Goal: Information Seeking & Learning: Learn about a topic

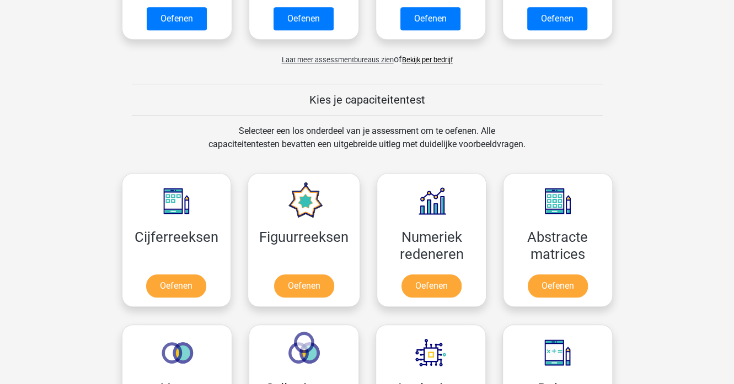
scroll to position [441, 0]
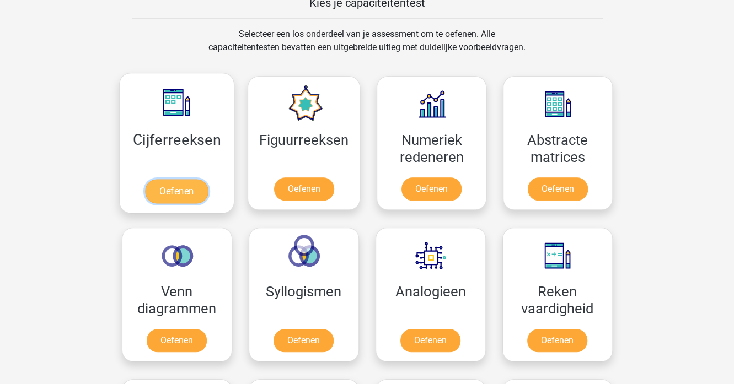
click at [174, 193] on link "Oefenen" at bounding box center [176, 191] width 63 height 24
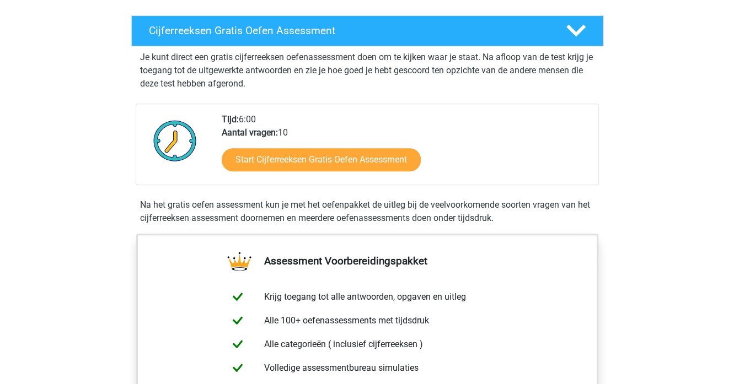
scroll to position [276, 0]
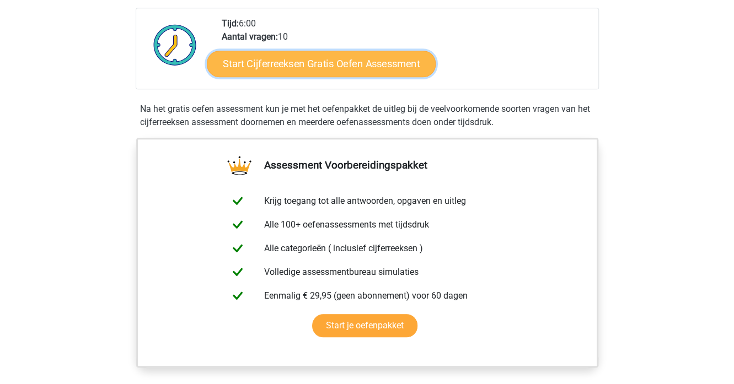
click at [304, 77] on link "Start Cijferreeksen Gratis Oefen Assessment" at bounding box center [321, 63] width 229 height 26
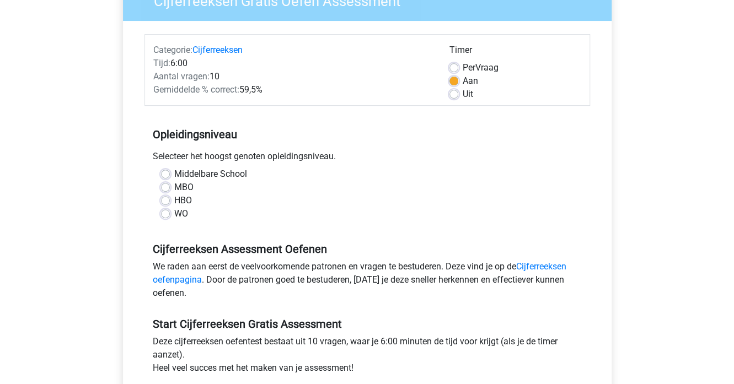
scroll to position [110, 0]
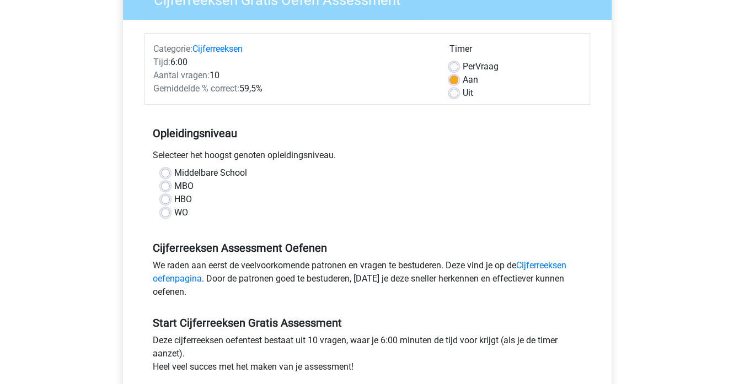
click at [174, 197] on label "HBO" at bounding box center [183, 199] width 18 height 13
click at [164, 197] on input "HBO" at bounding box center [165, 198] width 9 height 11
radio input "true"
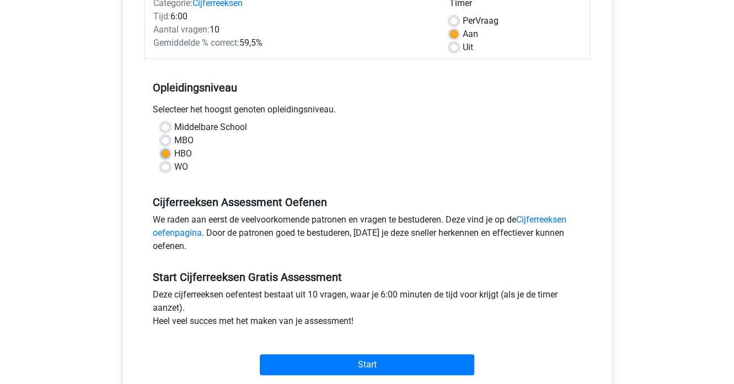
scroll to position [221, 0]
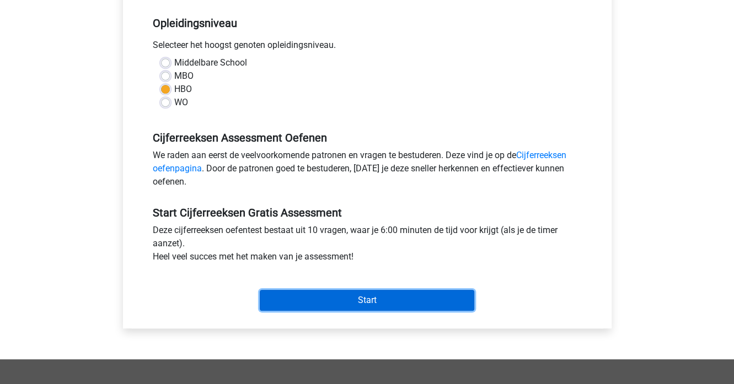
click at [341, 296] on input "Start" at bounding box center [367, 300] width 215 height 21
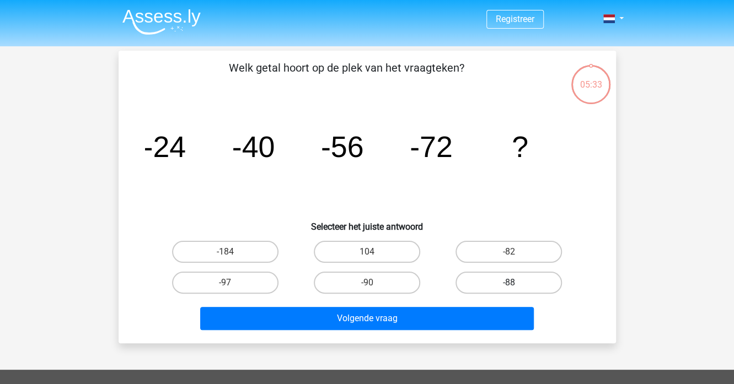
click at [517, 284] on label "-88" at bounding box center [509, 283] width 106 height 22
click at [516, 284] on input "-88" at bounding box center [512, 286] width 7 height 7
radio input "true"
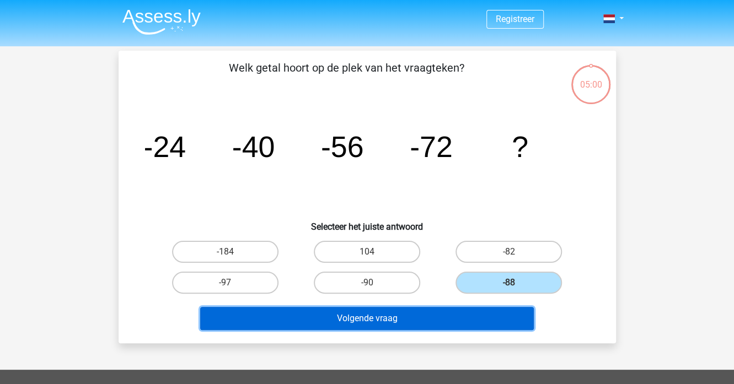
click at [342, 315] on button "Volgende vraag" at bounding box center [367, 318] width 334 height 23
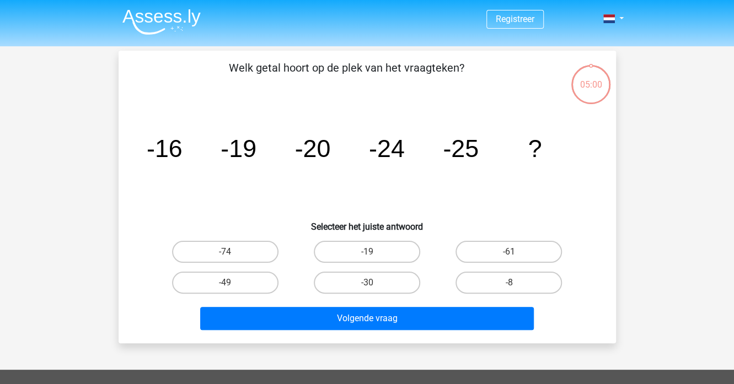
scroll to position [51, 0]
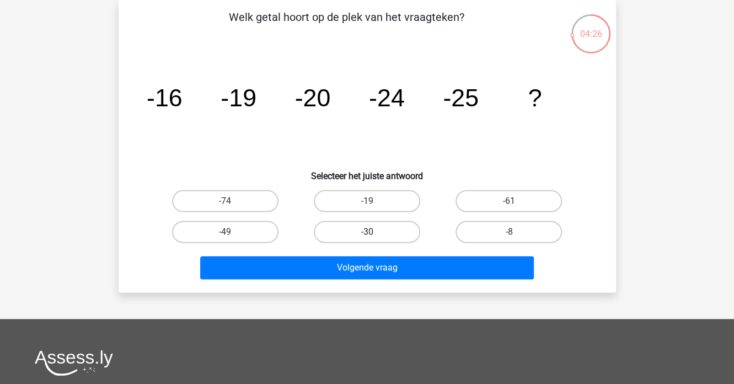
click at [366, 233] on label "-30" at bounding box center [367, 232] width 106 height 22
click at [367, 233] on input "-30" at bounding box center [370, 235] width 7 height 7
radio input "true"
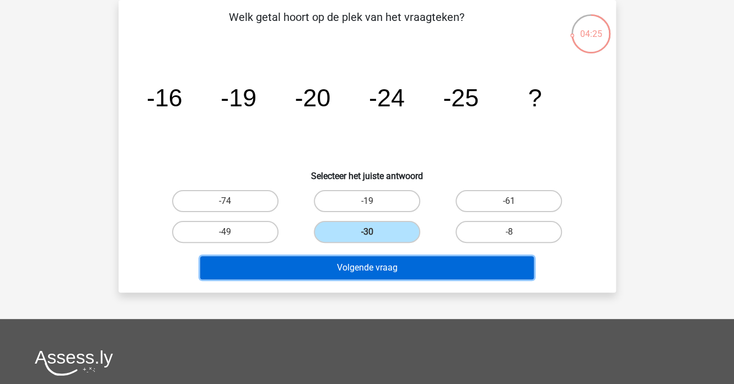
click at [376, 273] on button "Volgende vraag" at bounding box center [367, 267] width 334 height 23
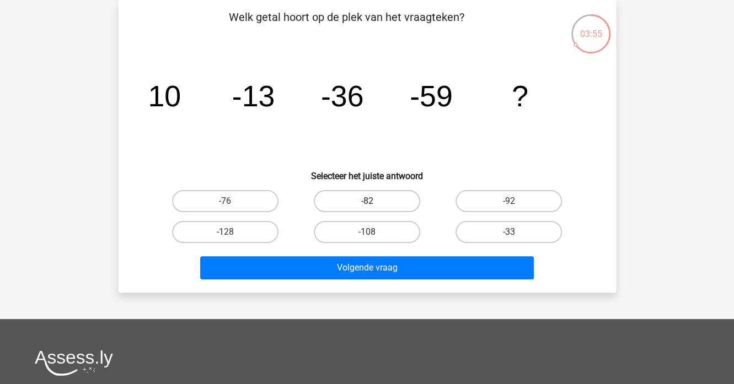
click at [358, 201] on label "-82" at bounding box center [367, 201] width 106 height 22
click at [367, 201] on input "-82" at bounding box center [370, 204] width 7 height 7
radio input "true"
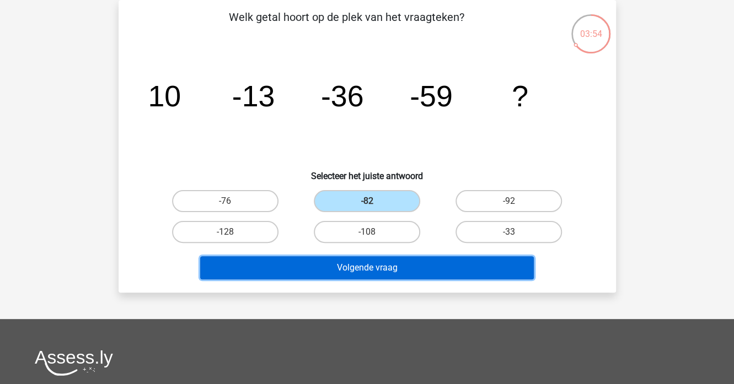
click at [364, 267] on button "Volgende vraag" at bounding box center [367, 267] width 334 height 23
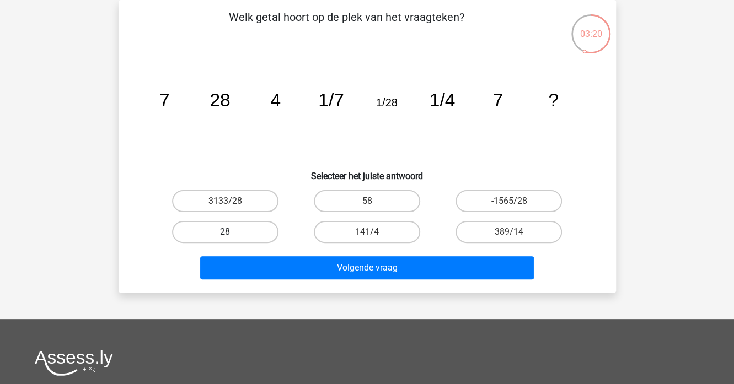
click at [231, 230] on label "28" at bounding box center [225, 232] width 106 height 22
click at [231, 232] on input "28" at bounding box center [228, 235] width 7 height 7
radio input "true"
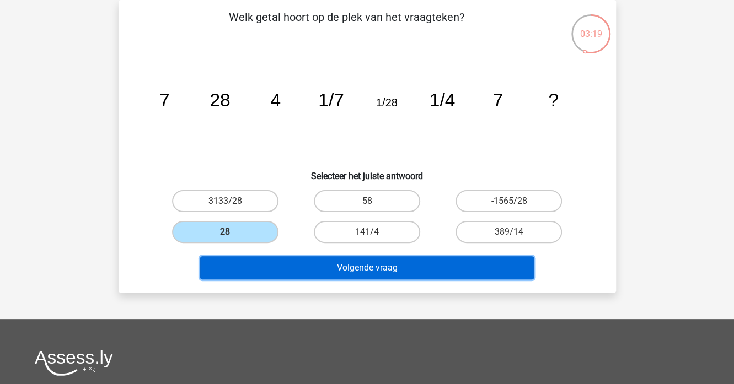
click at [352, 268] on button "Volgende vraag" at bounding box center [367, 267] width 334 height 23
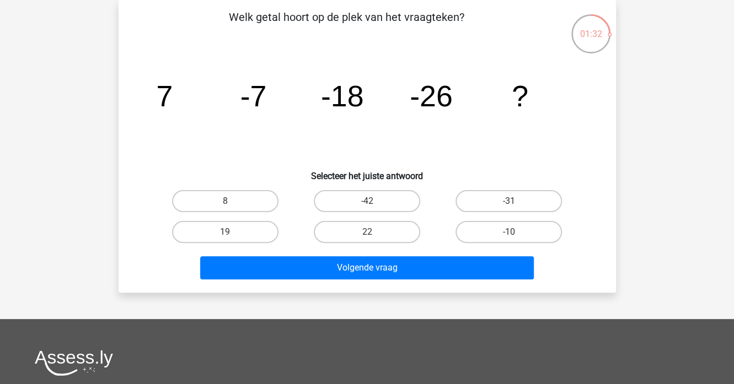
click at [374, 203] on input "-42" at bounding box center [370, 204] width 7 height 7
radio input "true"
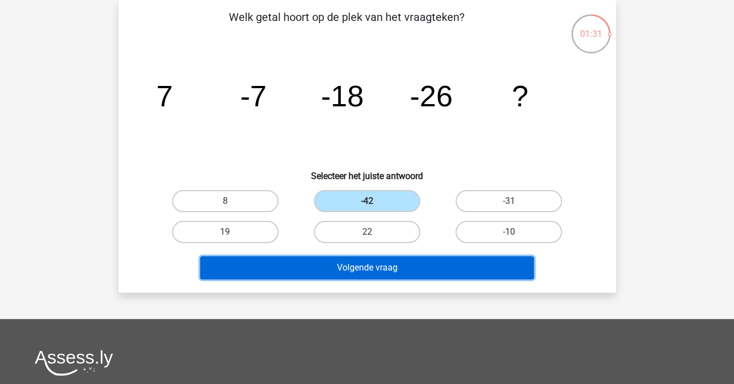
click at [353, 262] on button "Volgende vraag" at bounding box center [367, 267] width 334 height 23
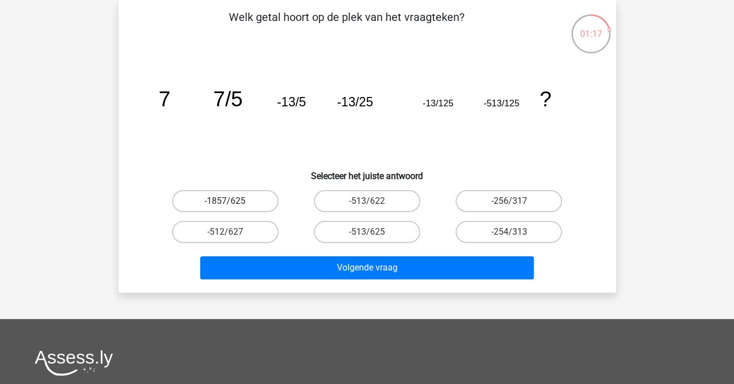
click at [218, 195] on label "-1857/625" at bounding box center [225, 201] width 106 height 22
click at [225, 201] on input "-1857/625" at bounding box center [228, 204] width 7 height 7
radio input "true"
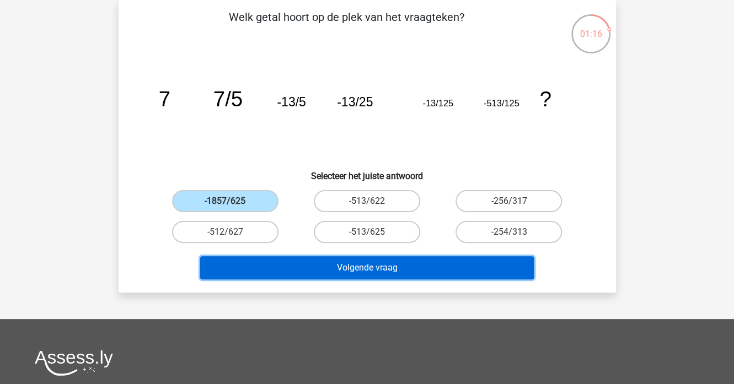
click at [343, 265] on button "Volgende vraag" at bounding box center [367, 267] width 334 height 23
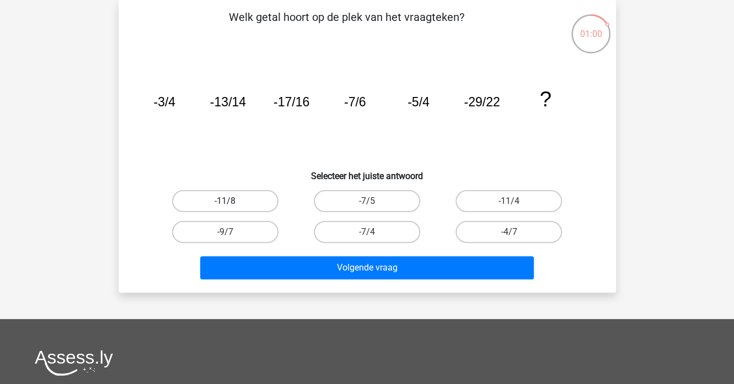
click at [234, 201] on label "-11/8" at bounding box center [225, 201] width 106 height 22
click at [232, 201] on input "-11/8" at bounding box center [228, 204] width 7 height 7
radio input "true"
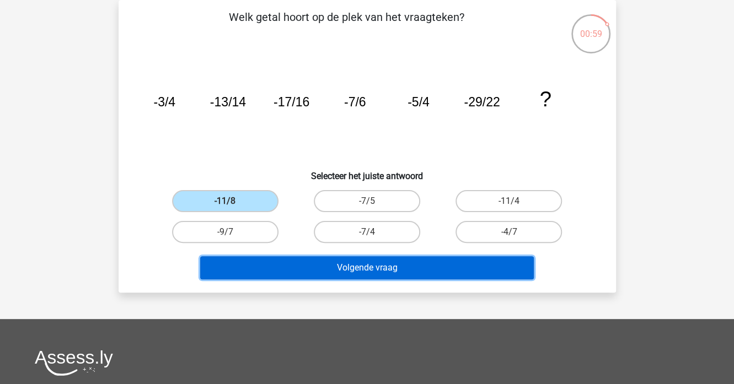
drag, startPoint x: 341, startPoint y: 269, endPoint x: 340, endPoint y: 261, distance: 7.9
click at [341, 267] on button "Volgende vraag" at bounding box center [367, 267] width 334 height 23
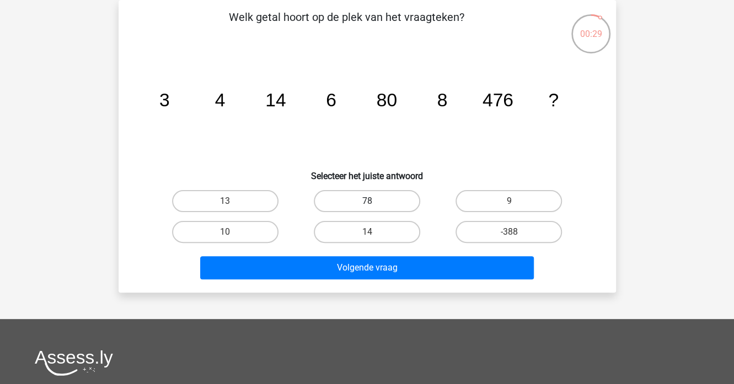
click at [367, 199] on label "78" at bounding box center [367, 201] width 106 height 22
click at [367, 201] on input "78" at bounding box center [370, 204] width 7 height 7
radio input "true"
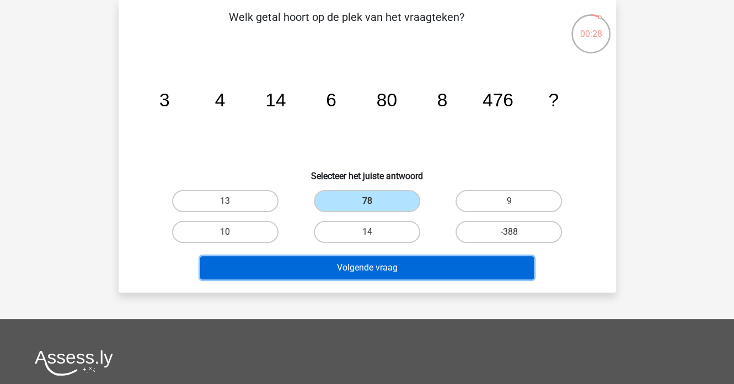
click at [381, 270] on button "Volgende vraag" at bounding box center [367, 267] width 334 height 23
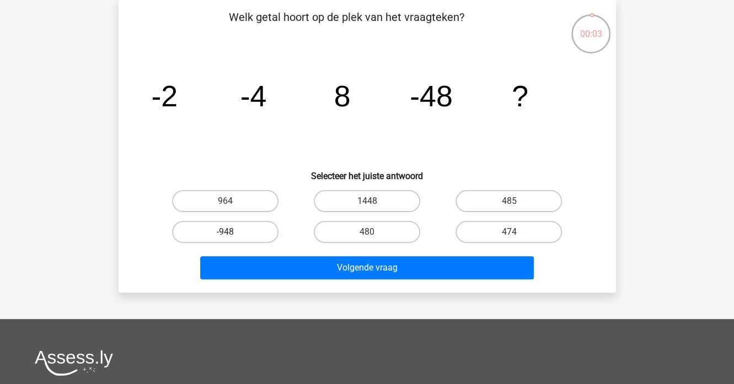
click at [227, 231] on label "-948" at bounding box center [225, 232] width 106 height 22
click at [227, 232] on input "-948" at bounding box center [228, 235] width 7 height 7
radio input "true"
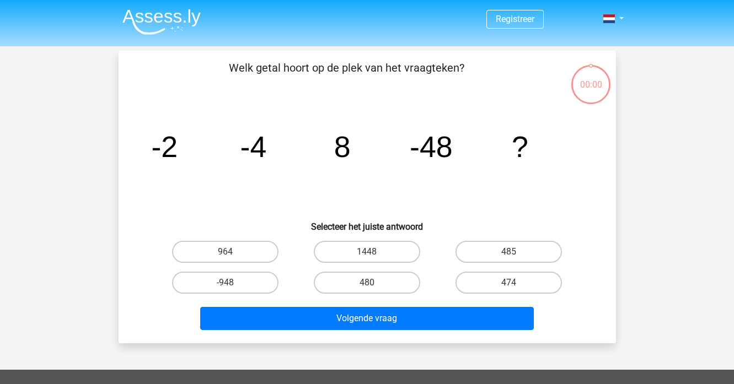
scroll to position [51, 0]
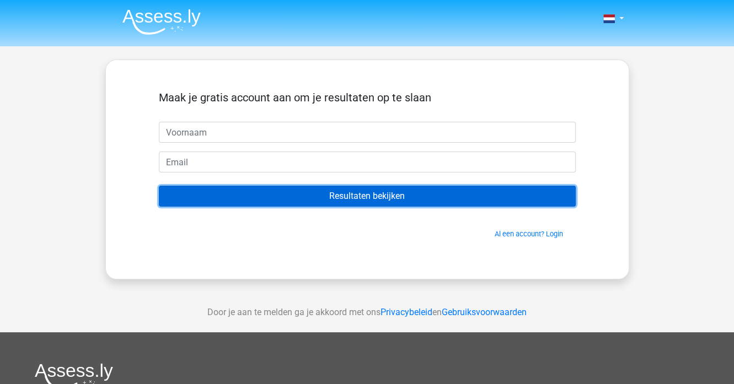
click at [337, 195] on input "Resultaten bekijken" at bounding box center [367, 196] width 417 height 21
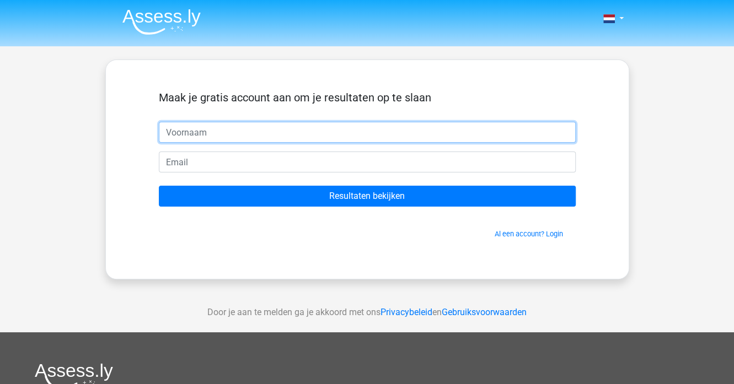
click at [238, 130] on input "text" at bounding box center [367, 132] width 417 height 21
type input "[PERSON_NAME]"
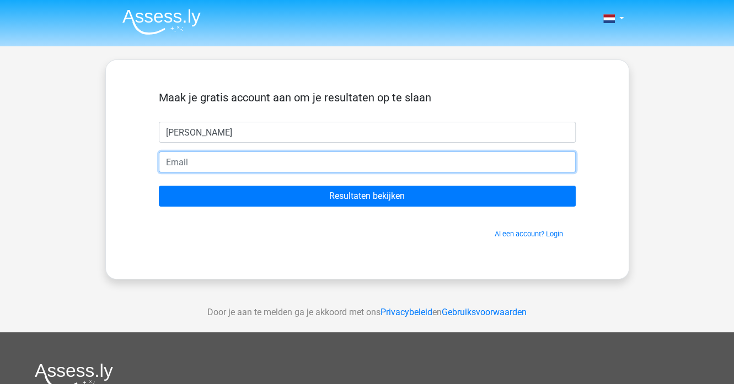
click at [195, 157] on input "email" at bounding box center [367, 162] width 417 height 21
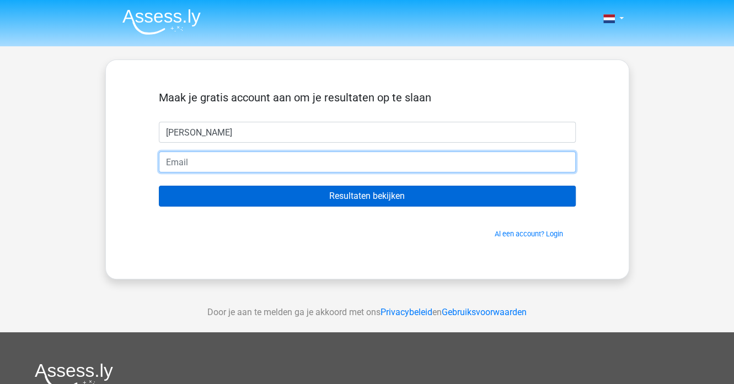
type input "[EMAIL_ADDRESS][DOMAIN_NAME]"
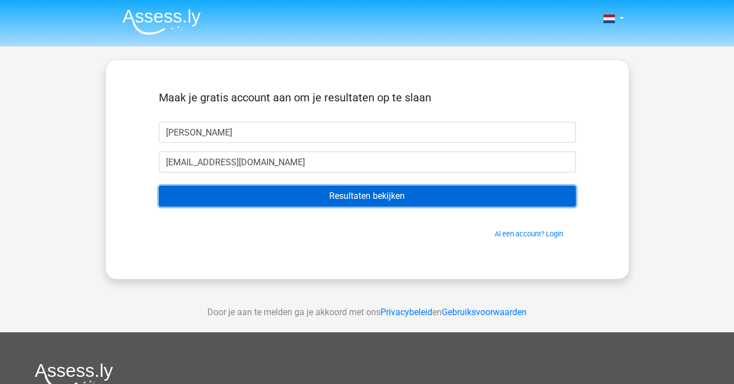
click at [347, 198] on input "Resultaten bekijken" at bounding box center [367, 196] width 417 height 21
click at [374, 193] on input "Resultaten bekijken" at bounding box center [367, 196] width 417 height 21
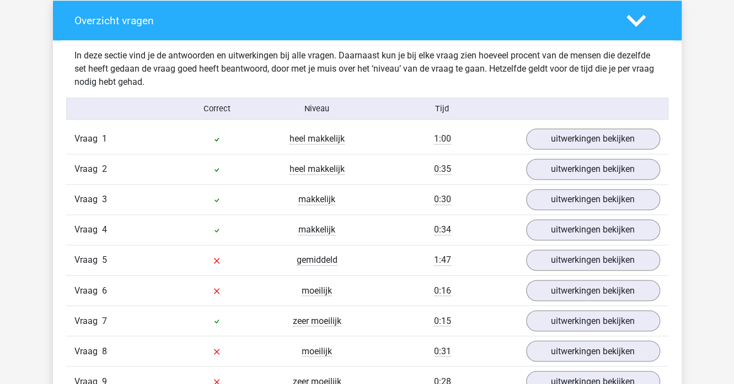
scroll to position [882, 0]
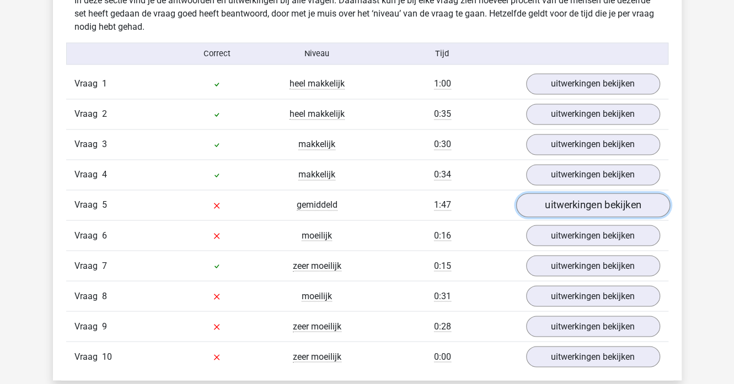
click at [560, 201] on link "uitwerkingen bekijken" at bounding box center [593, 205] width 154 height 24
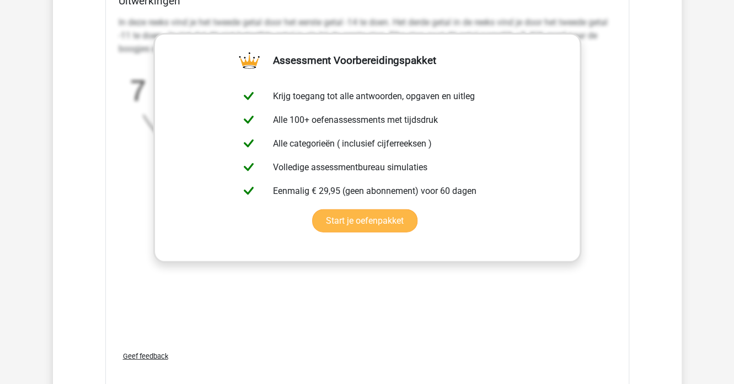
scroll to position [1379, 0]
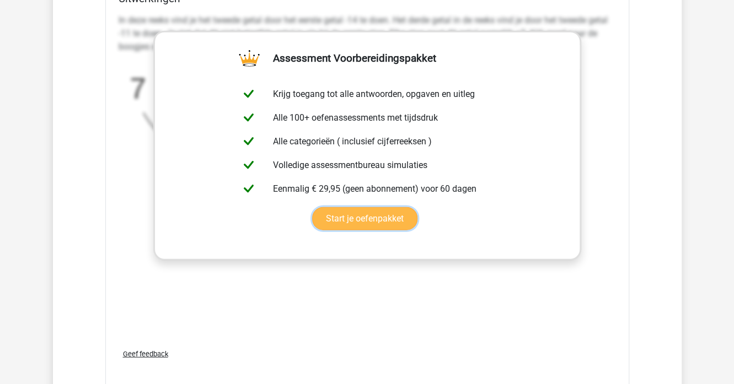
click at [418, 207] on link "Start je oefenpakket" at bounding box center [364, 218] width 105 height 23
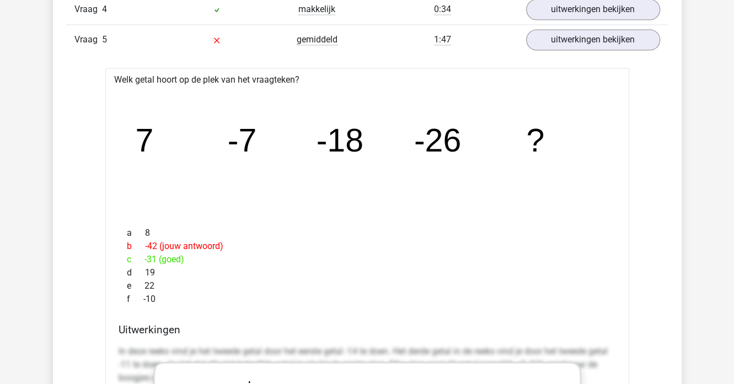
scroll to position [993, 0]
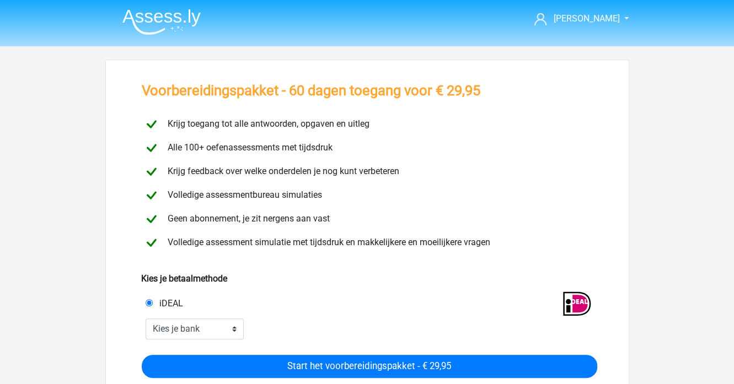
scroll to position [110, 0]
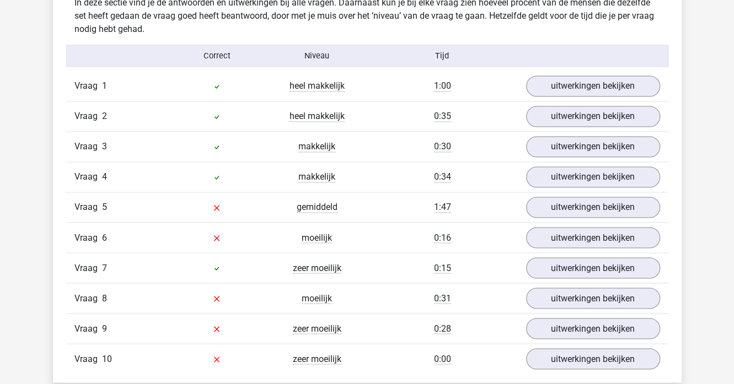
scroll to position [882, 0]
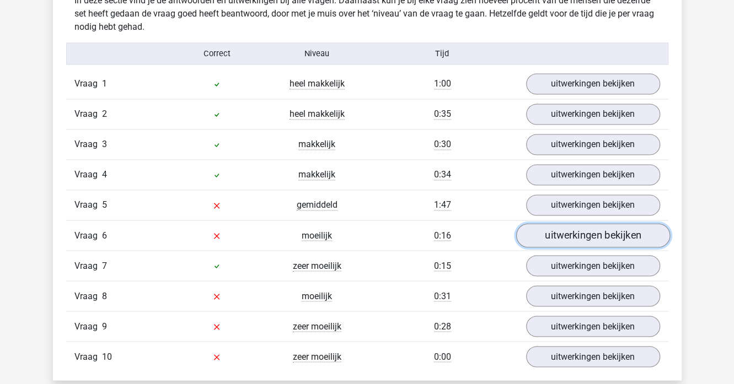
click at [557, 233] on link "uitwerkingen bekijken" at bounding box center [593, 235] width 154 height 24
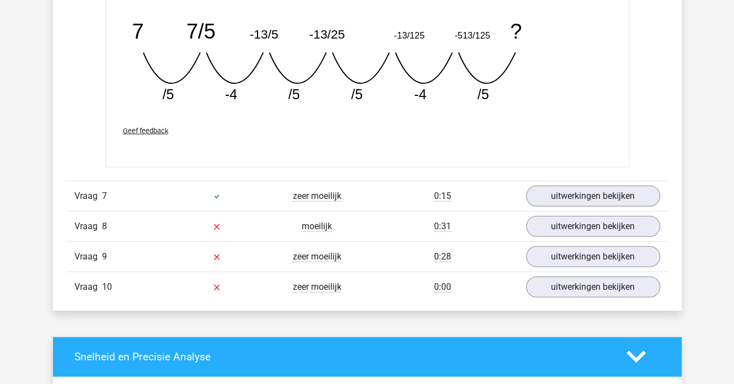
scroll to position [1489, 0]
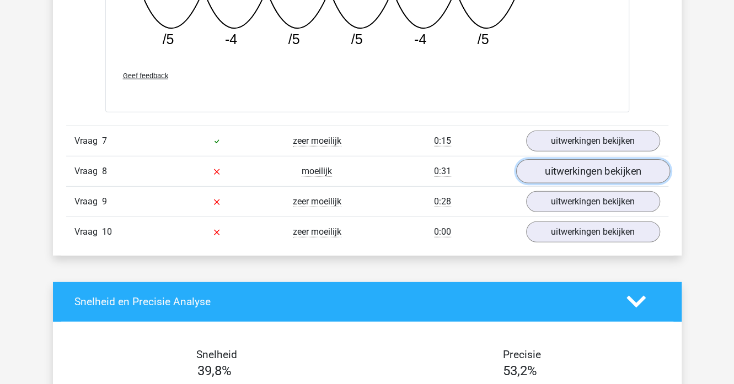
click at [553, 164] on link "uitwerkingen bekijken" at bounding box center [593, 171] width 154 height 24
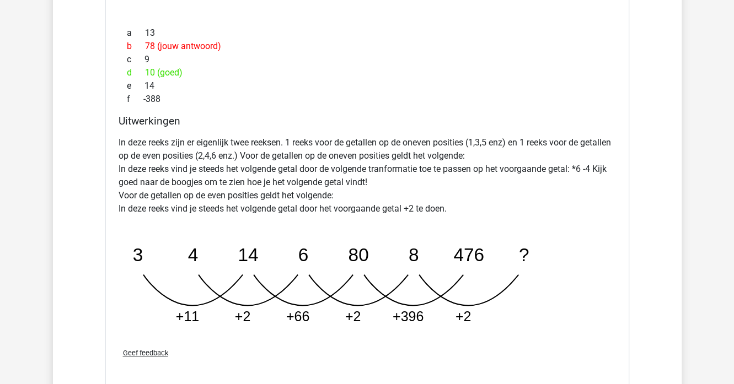
scroll to position [1986, 0]
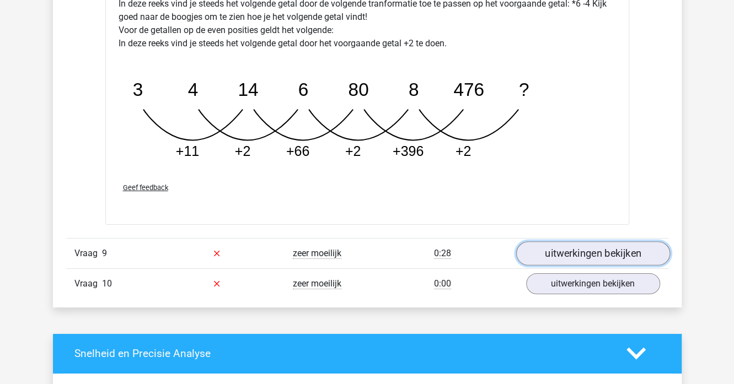
click at [585, 244] on link "uitwerkingen bekijken" at bounding box center [593, 254] width 154 height 24
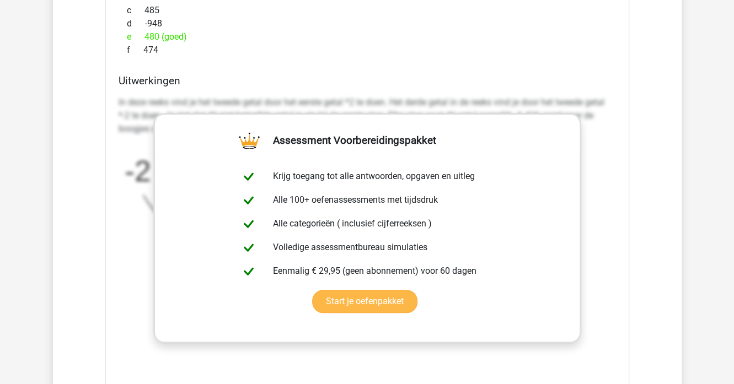
scroll to position [2647, 0]
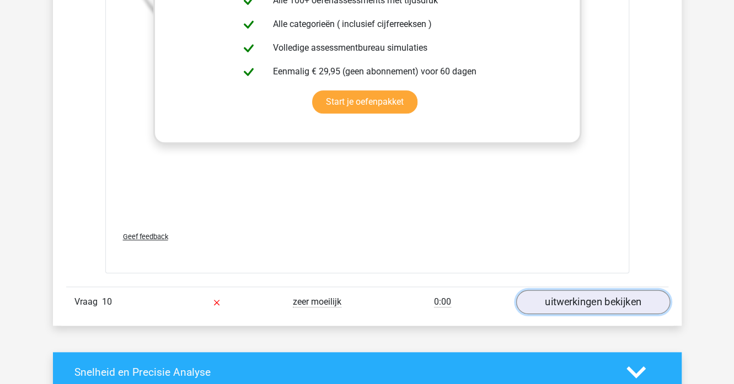
click at [594, 293] on link "uitwerkingen bekijken" at bounding box center [593, 302] width 154 height 24
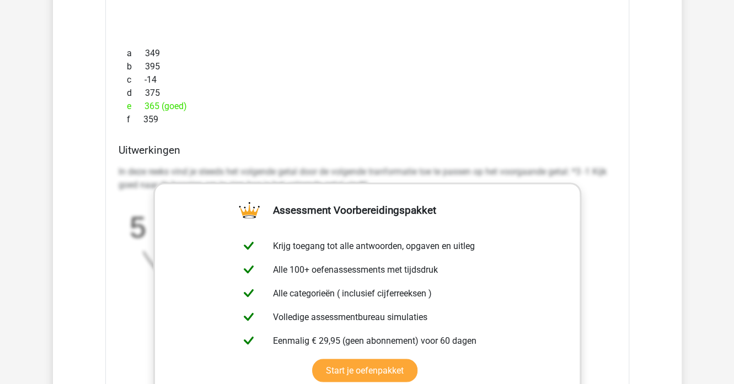
scroll to position [3144, 0]
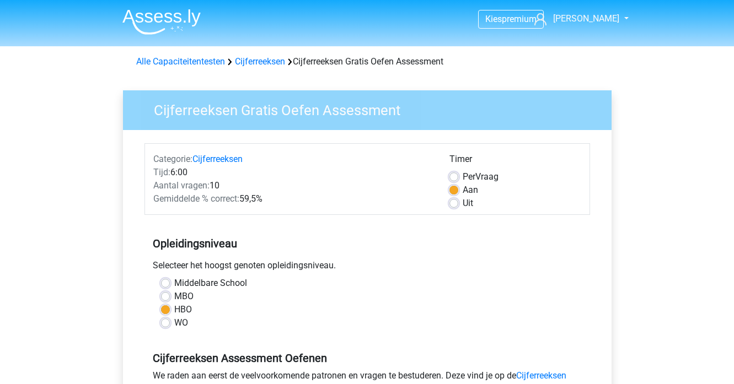
scroll to position [221, 0]
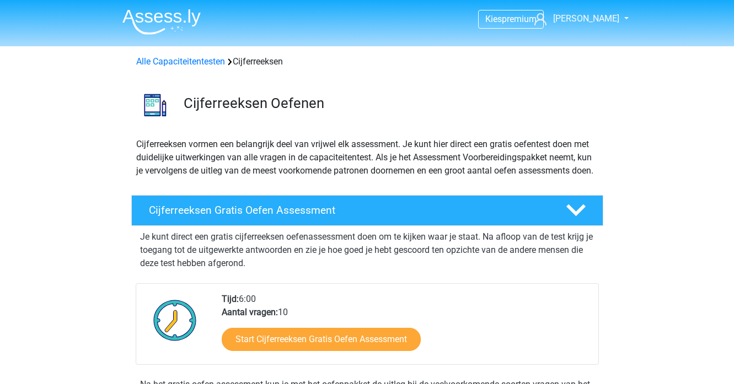
scroll to position [276, 0]
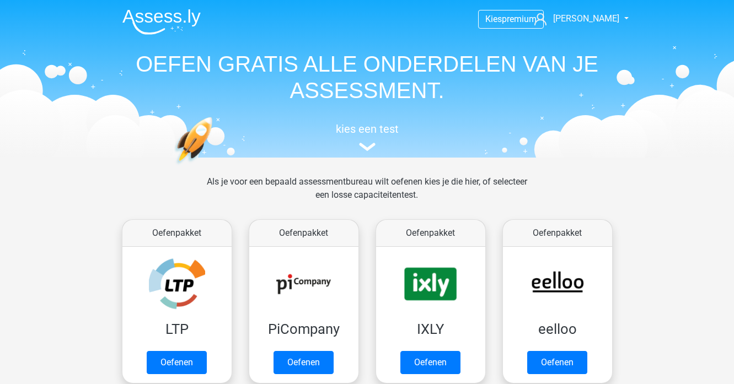
scroll to position [441, 0]
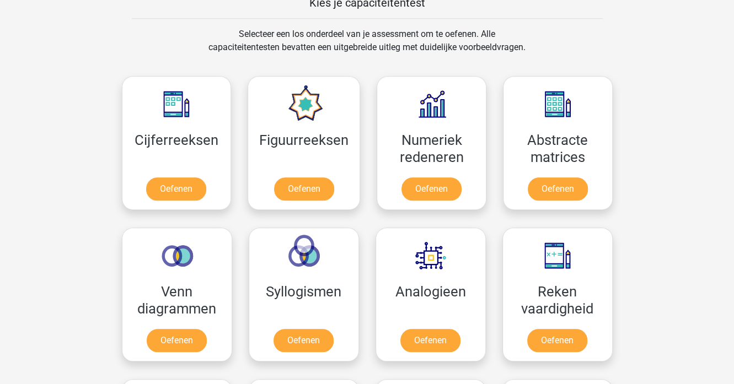
drag, startPoint x: 690, startPoint y: 314, endPoint x: 684, endPoint y: 302, distance: 13.6
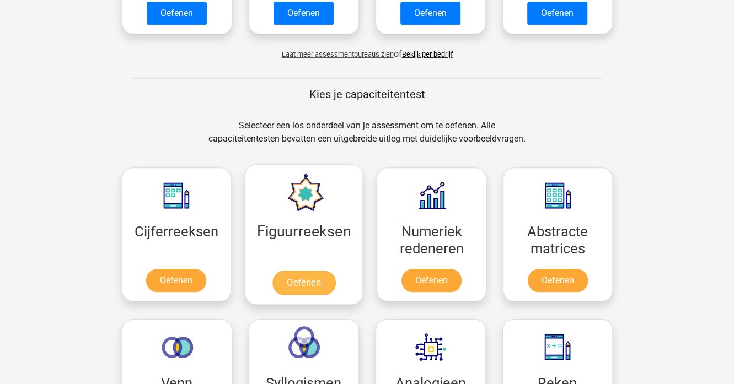
scroll to position [386, 0]
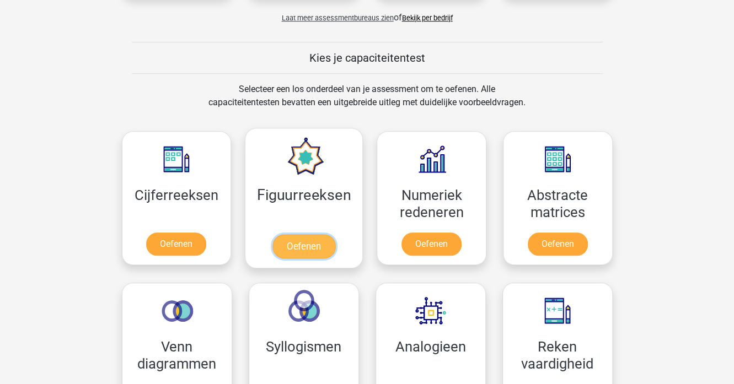
click at [298, 241] on link "Oefenen" at bounding box center [303, 246] width 63 height 24
click at [301, 247] on link "Oefenen" at bounding box center [303, 246] width 63 height 24
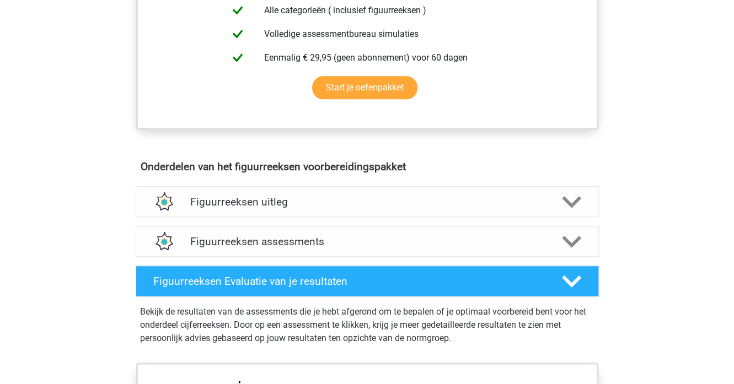
scroll to position [552, 0]
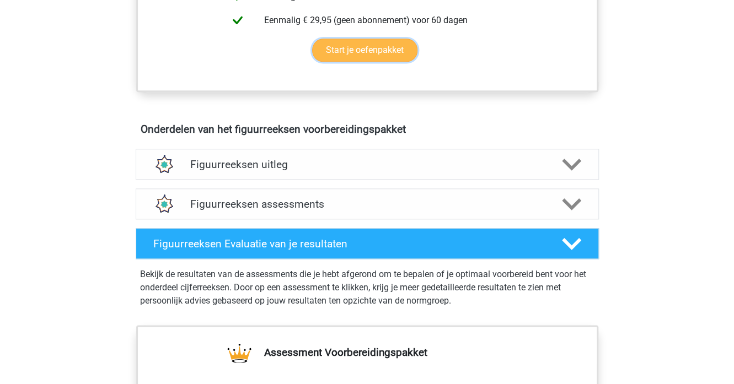
click at [377, 50] on link "Start je oefenpakket" at bounding box center [364, 50] width 105 height 23
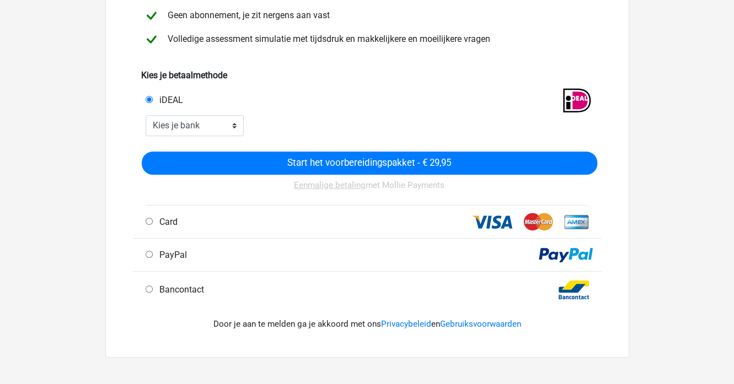
scroll to position [165, 0]
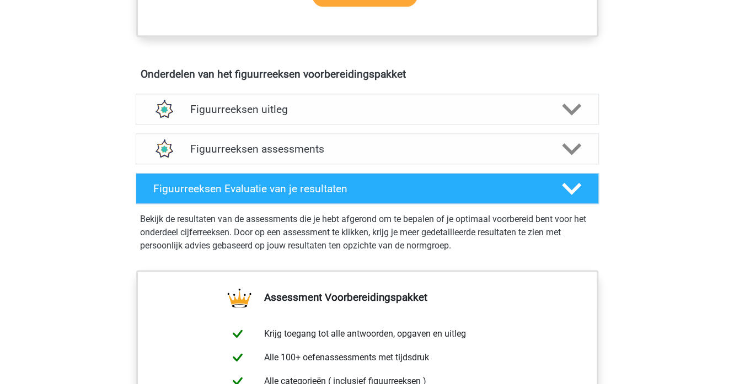
scroll to position [827, 0]
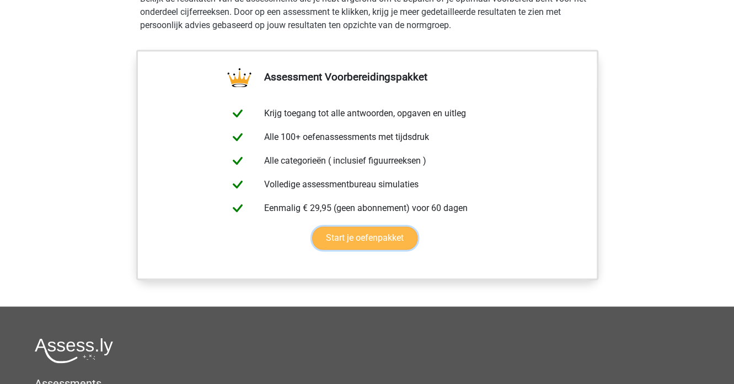
click at [375, 238] on link "Start je oefenpakket" at bounding box center [364, 238] width 105 height 23
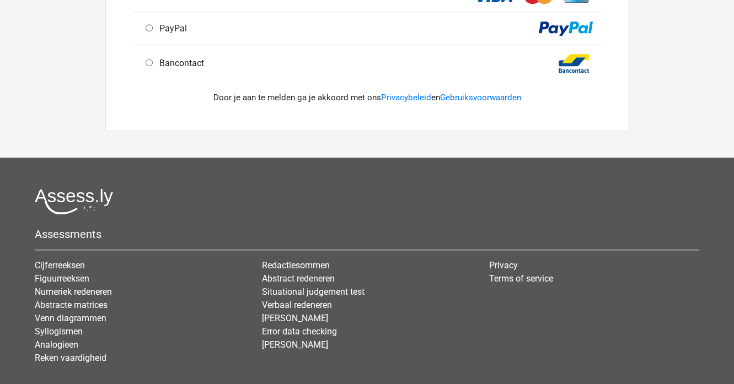
scroll to position [221, 0]
